Goal: Information Seeking & Learning: Learn about a topic

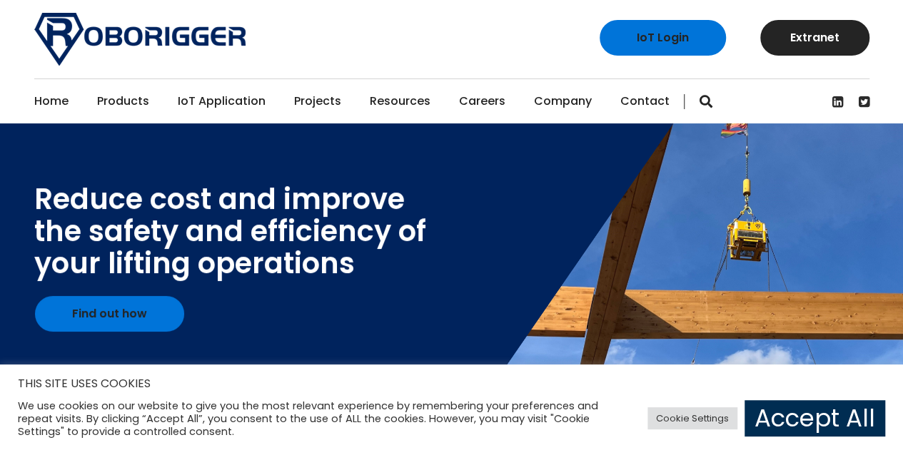
click at [765, 418] on link "Accept All" at bounding box center [815, 418] width 141 height 36
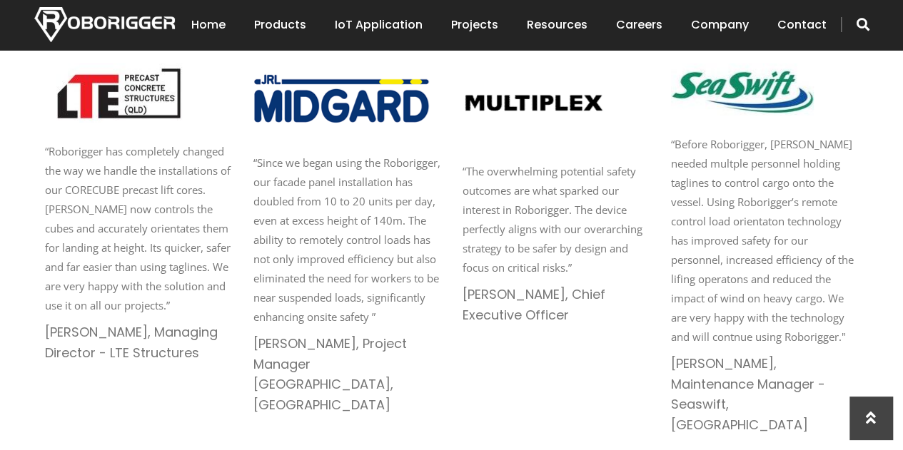
scroll to position [2150, 0]
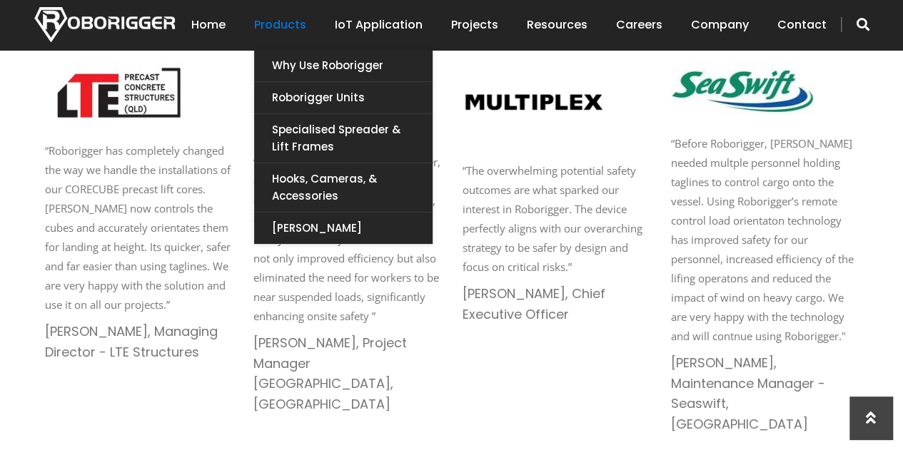
click at [281, 20] on link "Products" at bounding box center [280, 25] width 52 height 44
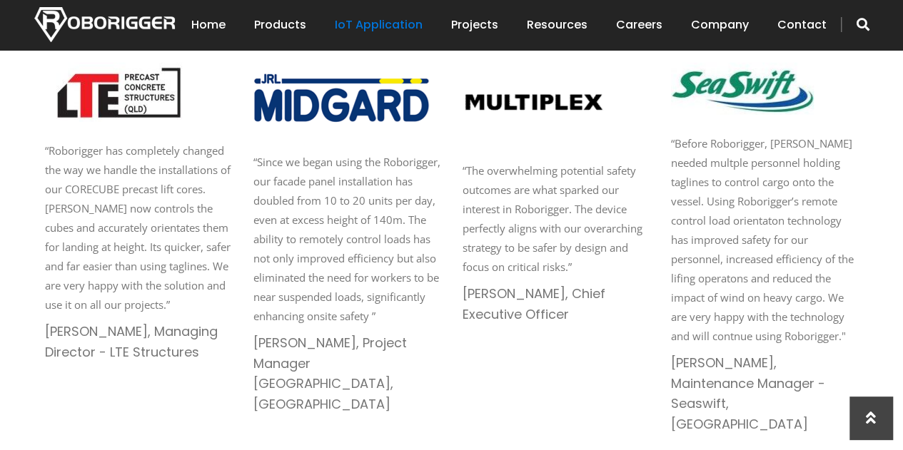
click at [400, 27] on link "IoT Application" at bounding box center [379, 25] width 88 height 44
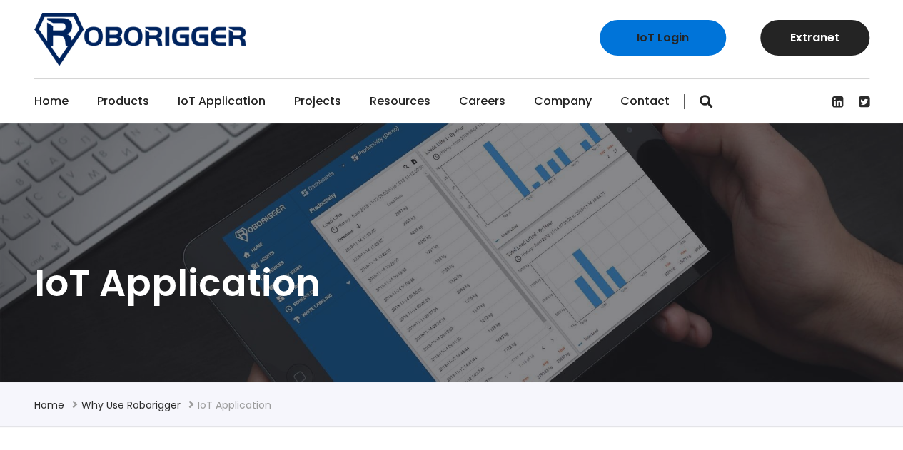
click at [321, 93] on link "Projects" at bounding box center [317, 101] width 47 height 44
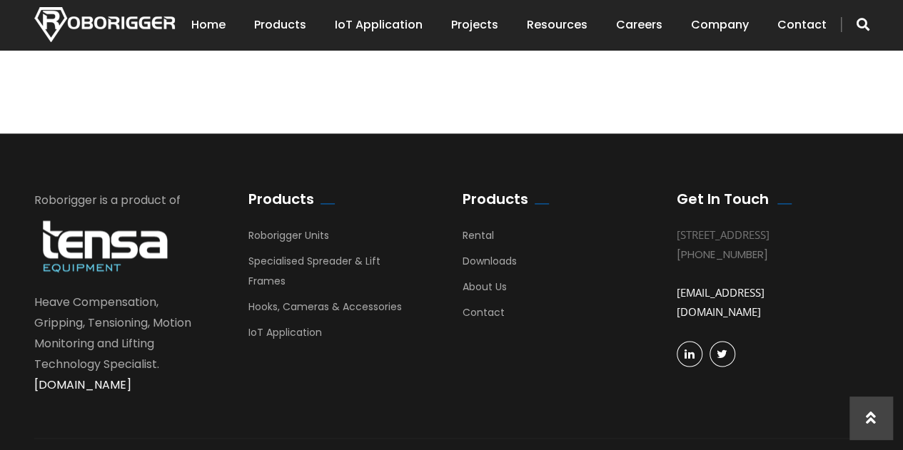
scroll to position [3768, 0]
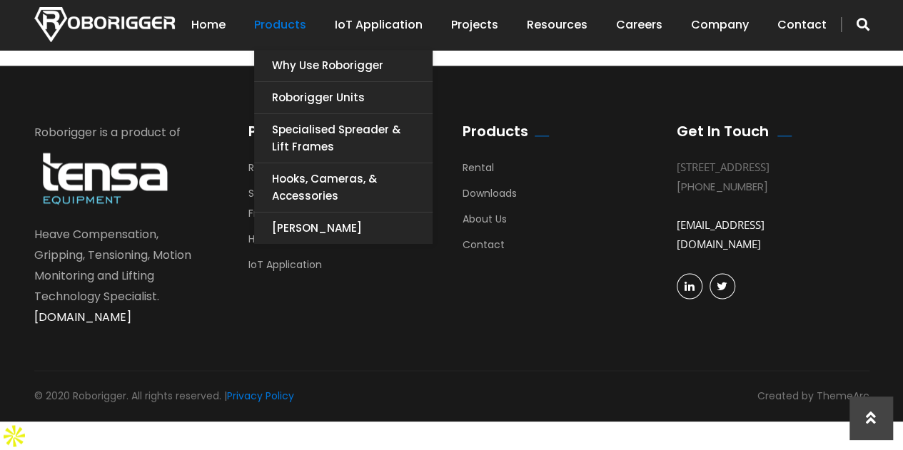
click at [295, 19] on link "Products" at bounding box center [280, 25] width 52 height 44
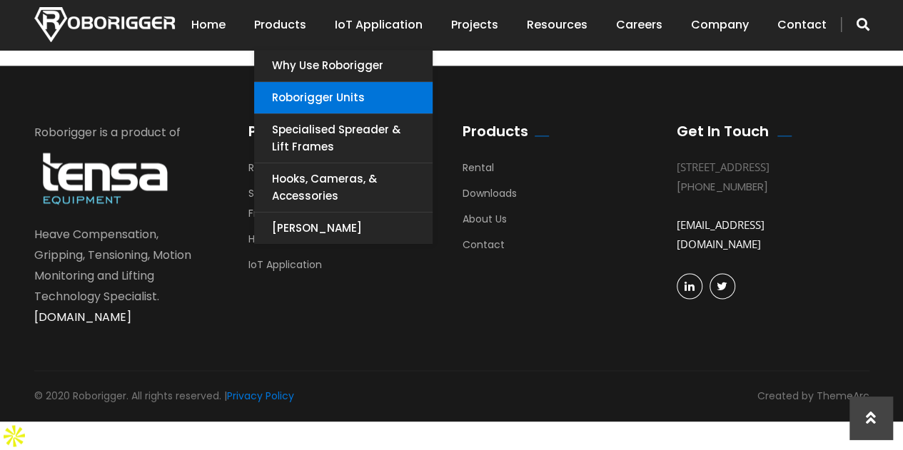
click at [336, 96] on link "Roborigger Units" at bounding box center [343, 97] width 178 height 31
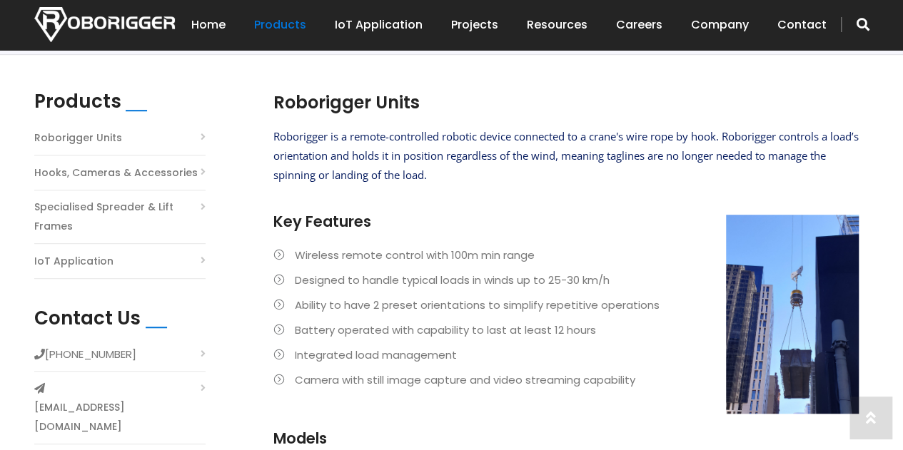
scroll to position [405, 0]
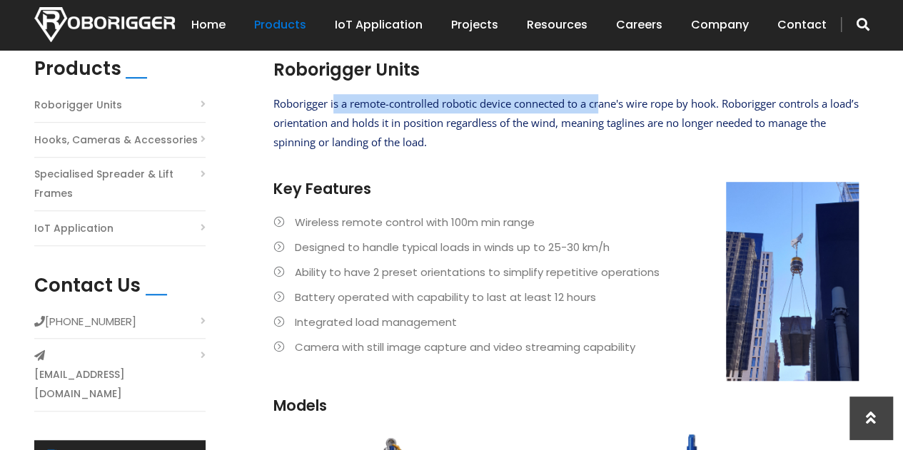
drag, startPoint x: 333, startPoint y: 105, endPoint x: 604, endPoint y: 105, distance: 270.5
click at [604, 105] on span "Roborigger is a remote-controlled robotic device connected to a crane's wire ro…" at bounding box center [565, 122] width 585 height 53
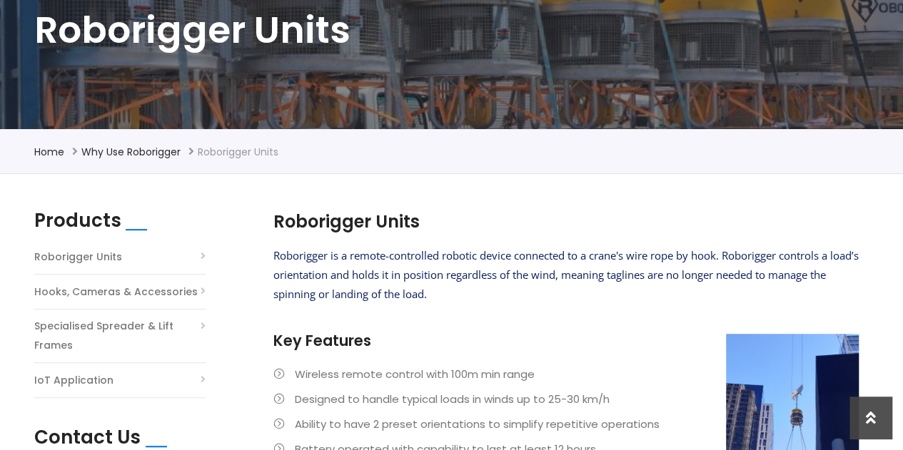
scroll to position [0, 0]
